Goal: Check status

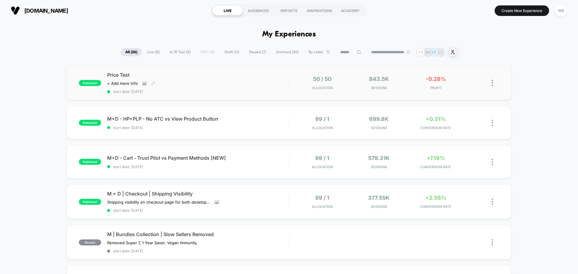
click at [189, 84] on div "Click to view images Click to edit experience details + Add more info" at bounding box center [170, 83] width 127 height 5
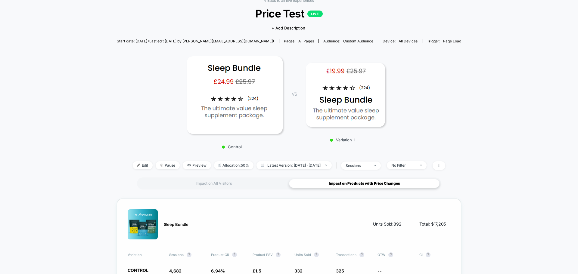
scroll to position [60, 0]
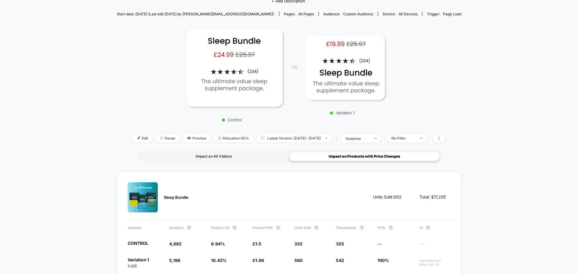
drag, startPoint x: 234, startPoint y: 156, endPoint x: 243, endPoint y: 158, distance: 9.5
click at [234, 156] on div "Impact on All Visitors" at bounding box center [213, 156] width 150 height 9
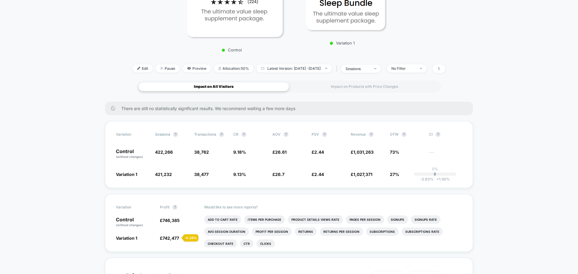
scroll to position [150, 0]
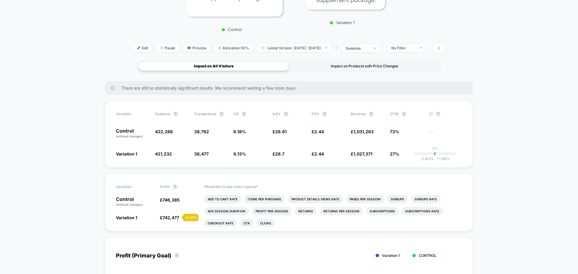
click at [380, 67] on div "Impact on Products with Price Changes" at bounding box center [364, 66] width 150 height 9
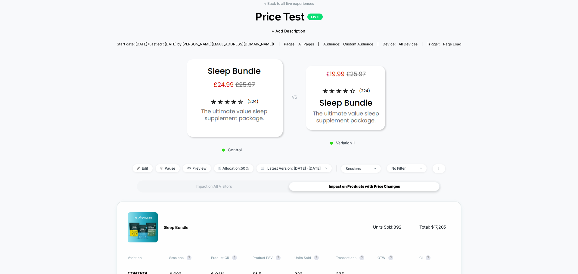
scroll to position [120, 0]
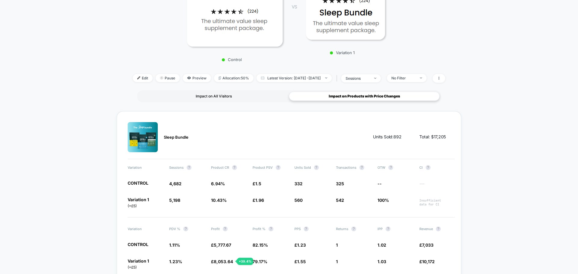
drag, startPoint x: 205, startPoint y: 94, endPoint x: 212, endPoint y: 94, distance: 6.3
click at [205, 94] on div "Impact on All Visitors" at bounding box center [213, 96] width 150 height 9
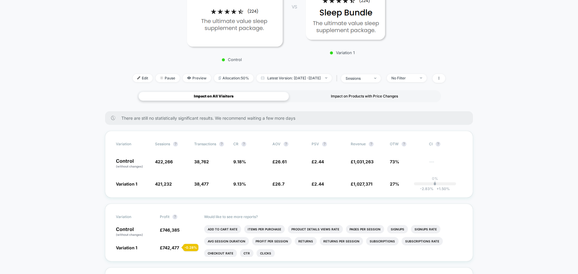
click at [363, 98] on div "Impact on Products with Price Changes" at bounding box center [364, 96] width 150 height 9
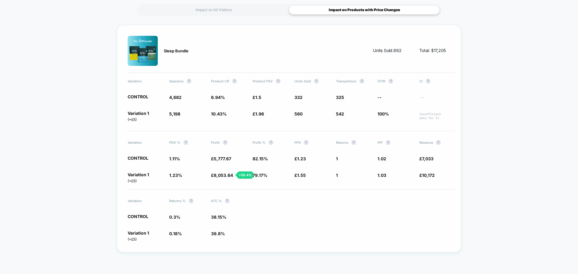
scroll to position [209, 0]
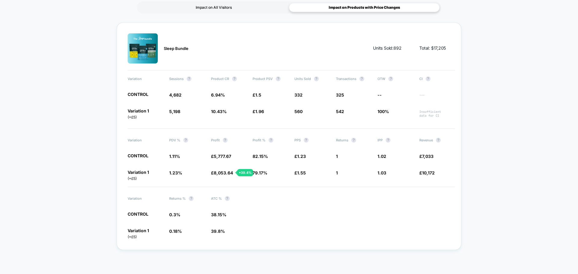
click at [234, 8] on div "Impact on All Visitors" at bounding box center [213, 7] width 150 height 9
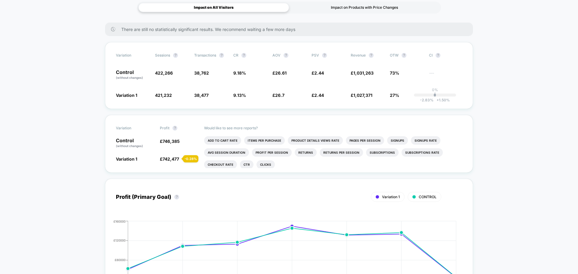
click at [346, 10] on div "Impact on Products with Price Changes" at bounding box center [364, 7] width 150 height 9
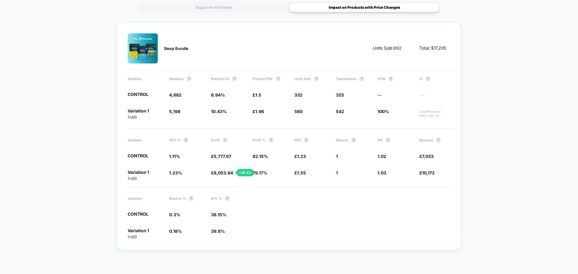
click at [476, 93] on div "< Back to all live experiences Price Test LIVE Click to view images Click to ed…" at bounding box center [289, 43] width 578 height 462
click at [379, 115] on span "100%" at bounding box center [395, 113] width 36 height 11
click at [379, 113] on span "100%" at bounding box center [382, 111] width 11 height 5
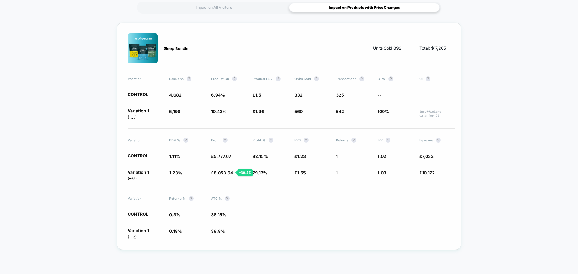
click at [379, 112] on span "100%" at bounding box center [382, 111] width 11 height 5
click at [544, 96] on div "< Back to all live experiences Price Test LIVE Click to view images Click to ed…" at bounding box center [289, 43] width 578 height 462
click at [423, 156] on span "£7,033" at bounding box center [426, 156] width 14 height 5
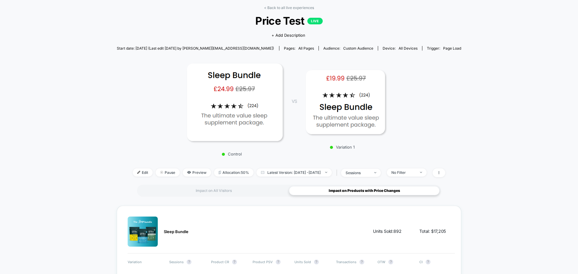
scroll to position [0, 0]
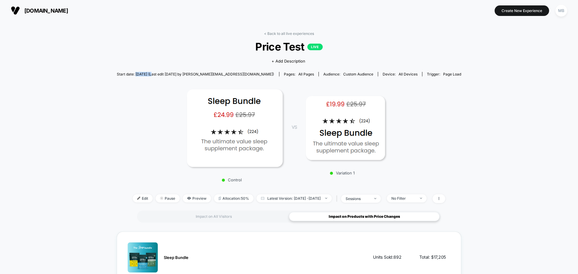
drag, startPoint x: 157, startPoint y: 74, endPoint x: 175, endPoint y: 74, distance: 17.5
click at [175, 74] on span "Start date: [DATE] (Last edit [DATE] by [PERSON_NAME][EMAIL_ADDRESS][DOMAIN_NAM…" at bounding box center [195, 74] width 157 height 5
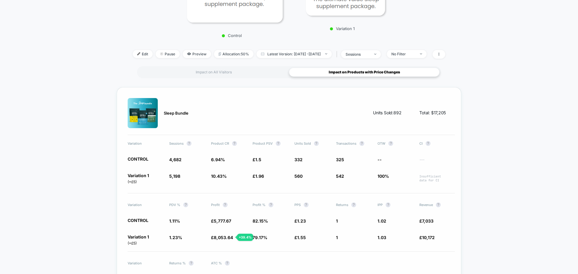
scroll to position [150, 0]
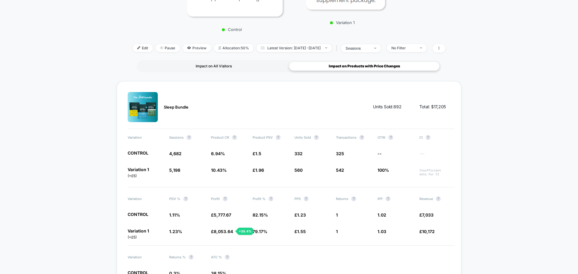
click at [214, 67] on div "Impact on All Visitors" at bounding box center [213, 66] width 150 height 9
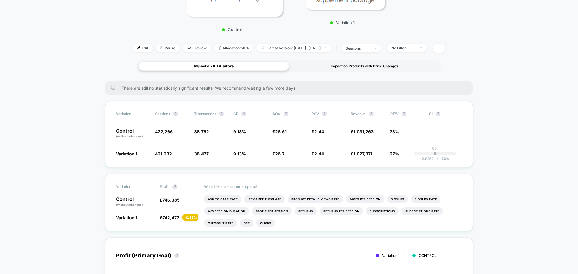
click at [355, 66] on div "Impact on Products with Price Changes" at bounding box center [364, 66] width 150 height 9
